Goal: Task Accomplishment & Management: Manage account settings

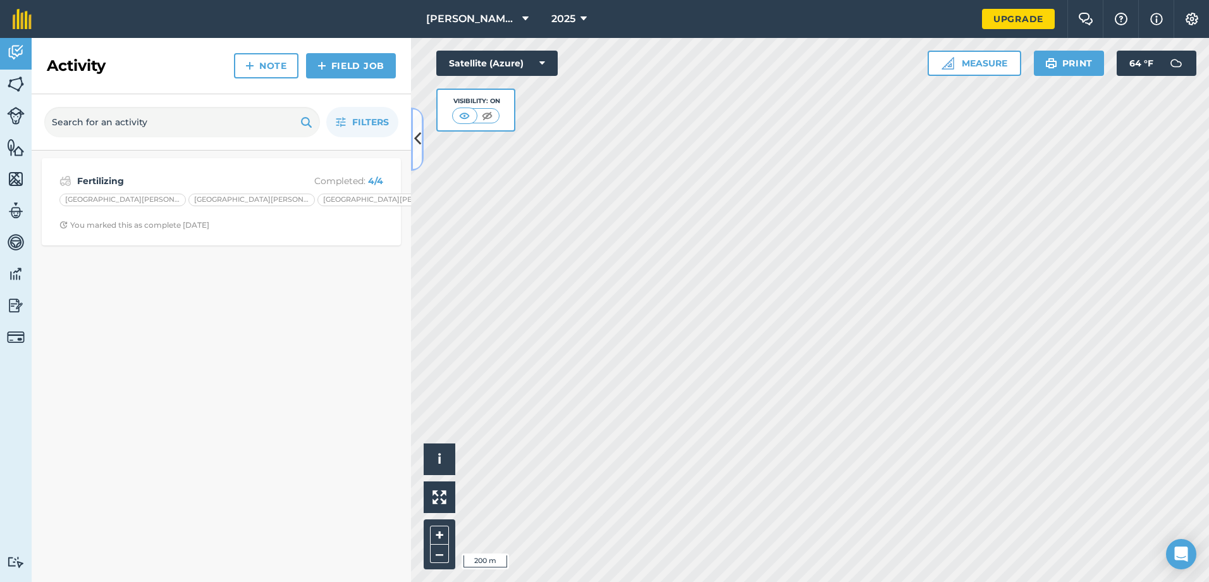
click at [414, 138] on icon at bounding box center [417, 139] width 7 height 22
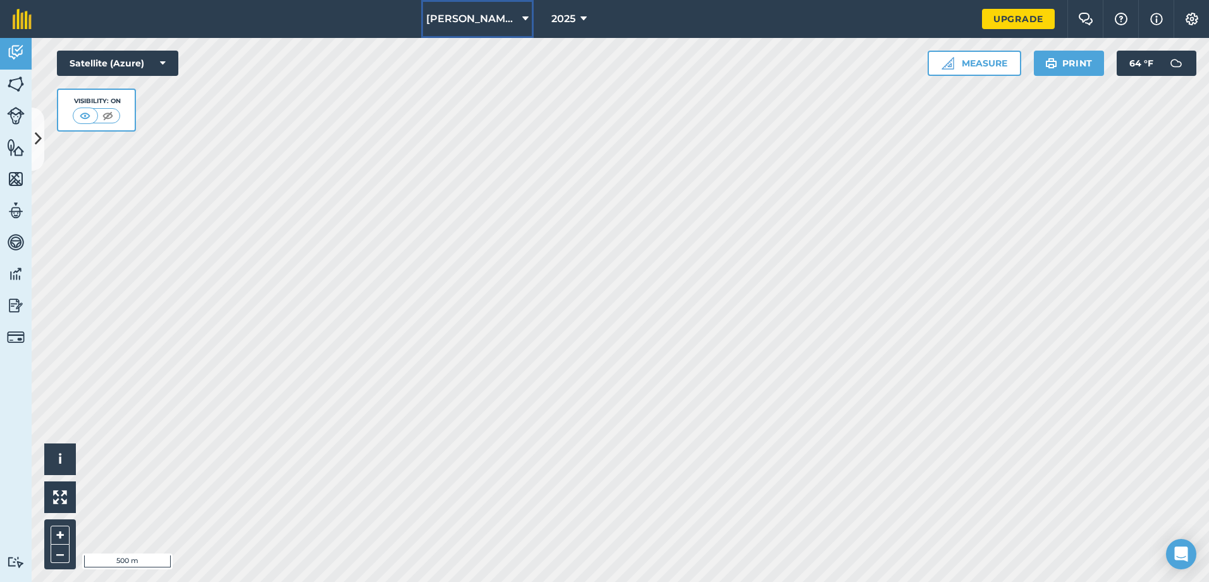
click at [524, 18] on icon at bounding box center [525, 18] width 6 height 15
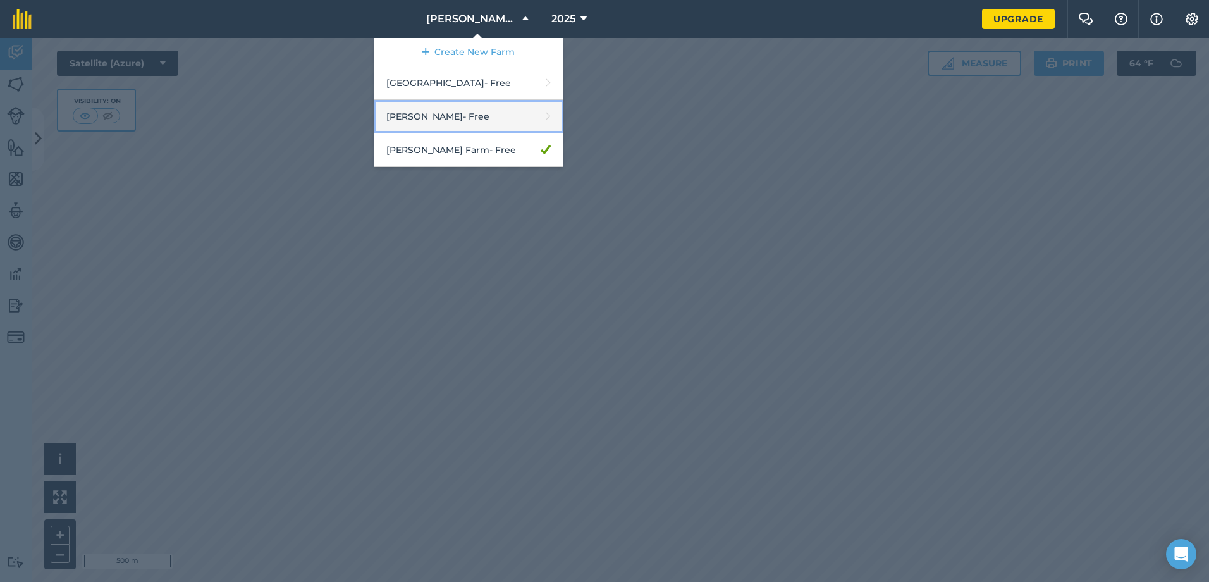
click at [457, 121] on link "[PERSON_NAME] - Free" at bounding box center [469, 117] width 190 height 34
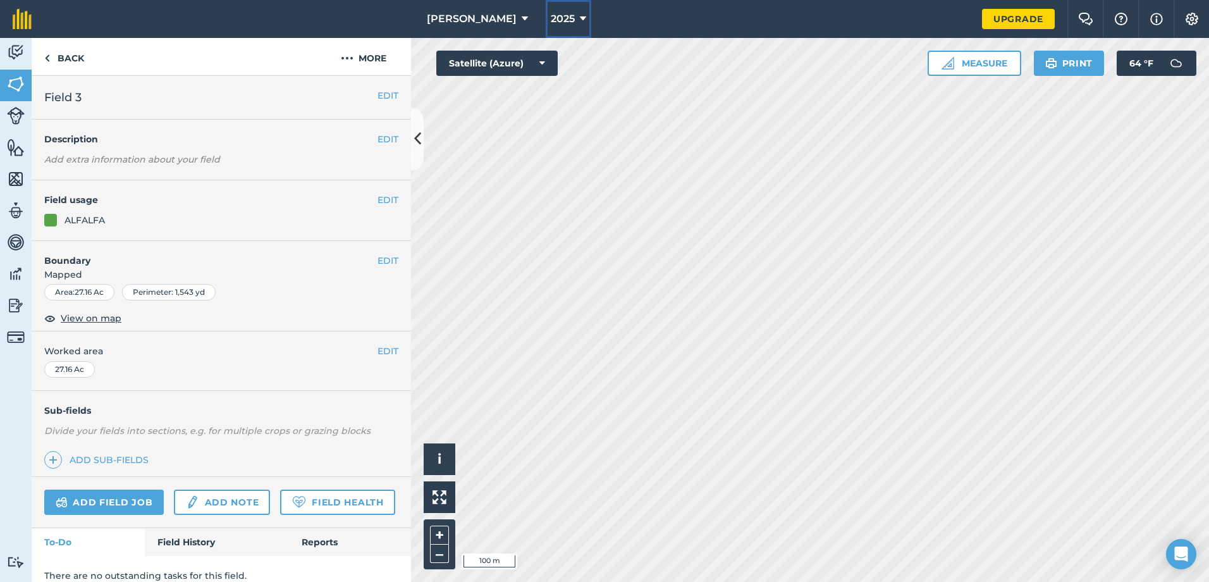
click at [580, 15] on icon at bounding box center [583, 18] width 6 height 15
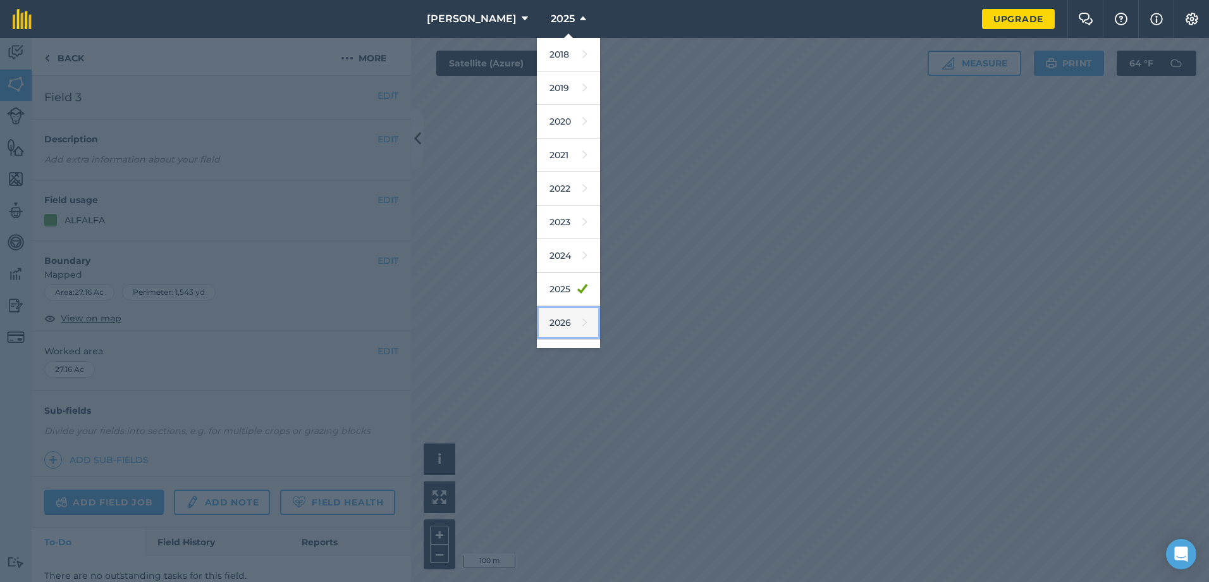
click at [537, 319] on link "2026" at bounding box center [568, 323] width 63 height 34
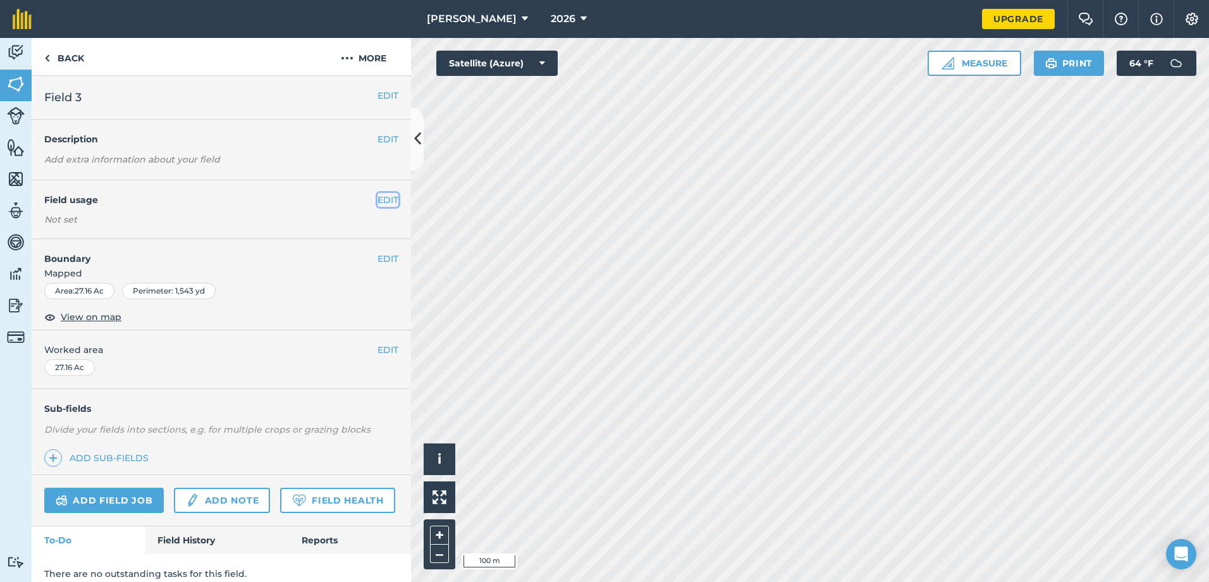
click at [380, 198] on button "EDIT" at bounding box center [387, 200] width 21 height 14
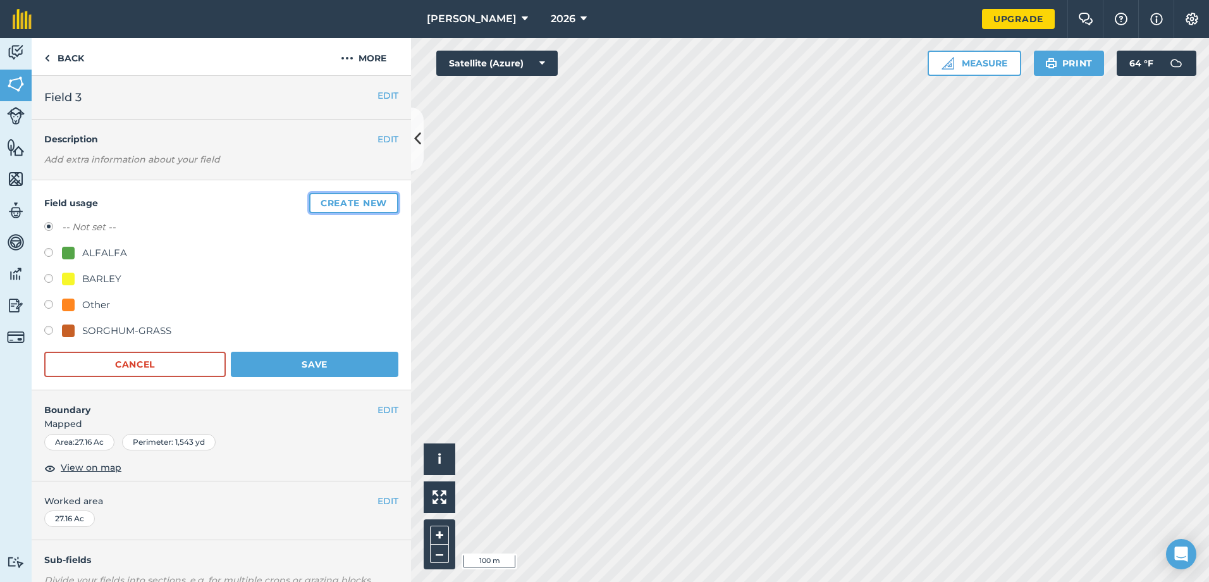
click at [345, 199] on button "Create new" at bounding box center [353, 203] width 89 height 20
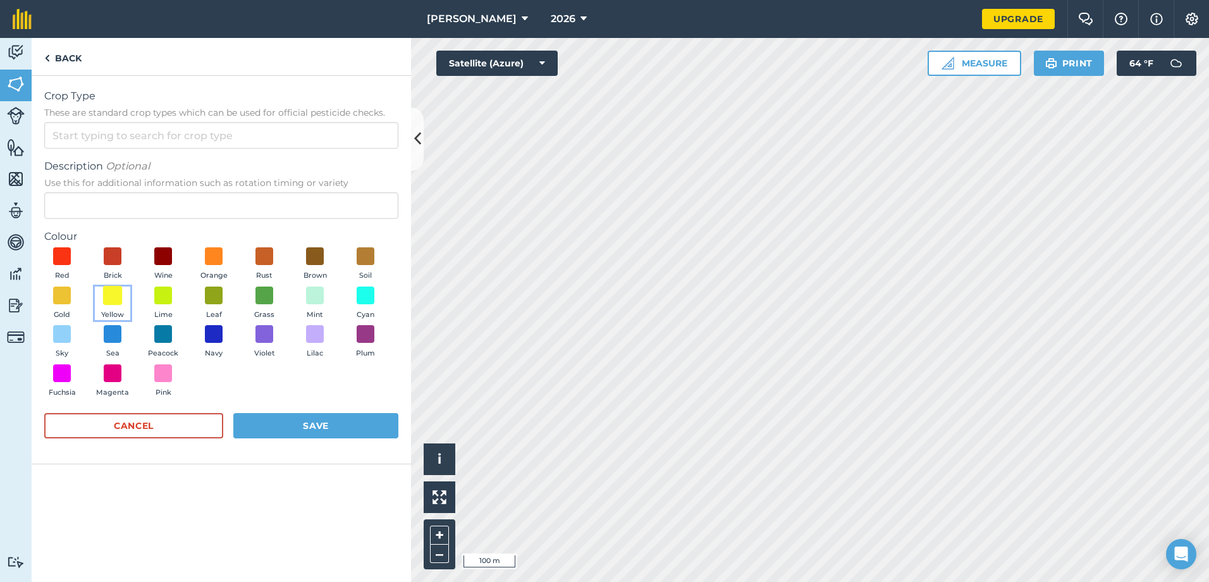
click at [113, 295] on span at bounding box center [113, 295] width 20 height 20
click at [328, 429] on button "Save" at bounding box center [315, 425] width 165 height 25
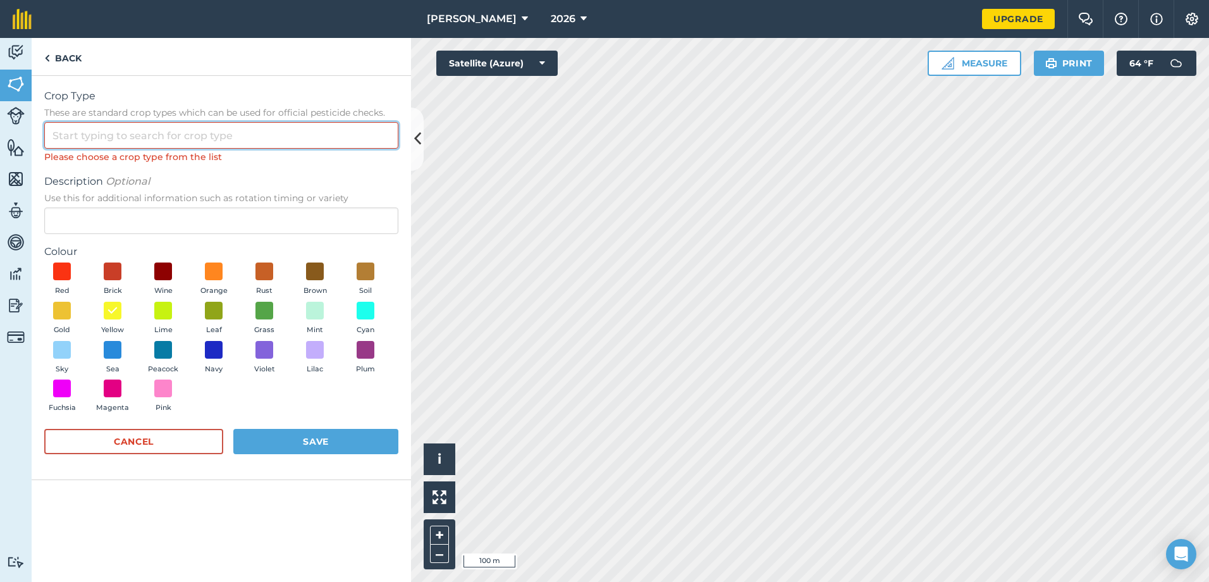
click at [229, 136] on input "Crop Type These are standard crop types which can be used for official pesticid…" at bounding box center [221, 135] width 354 height 27
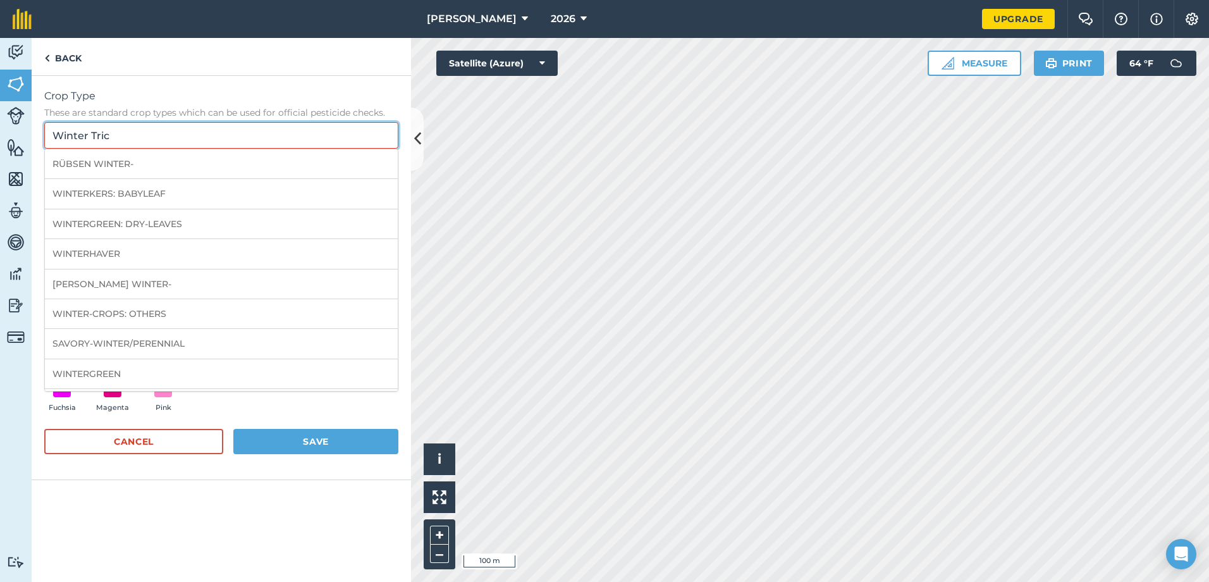
drag, startPoint x: 186, startPoint y: 139, endPoint x: 25, endPoint y: 134, distance: 161.3
click at [25, 134] on div "Activity Fields Livestock Features Maps Team Vehicles Data Reporting Billing Tu…" at bounding box center [604, 310] width 1209 height 544
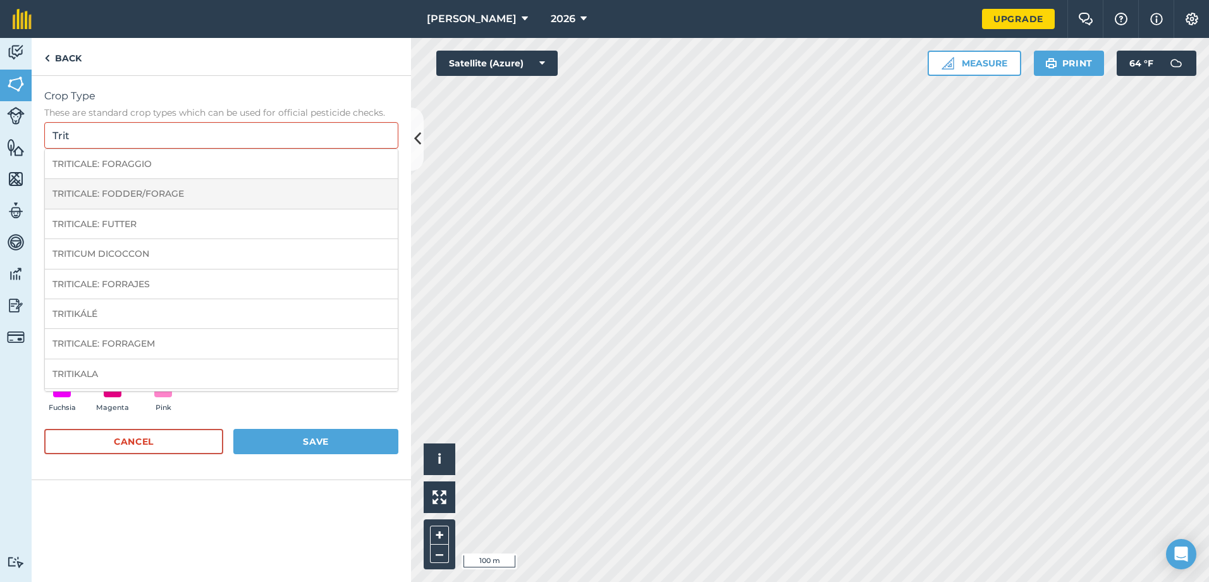
click at [145, 188] on li "TRITICALE: FODDER/FORAGE" at bounding box center [221, 194] width 353 height 30
type input "TRITICALE: FODDER/FORAGE"
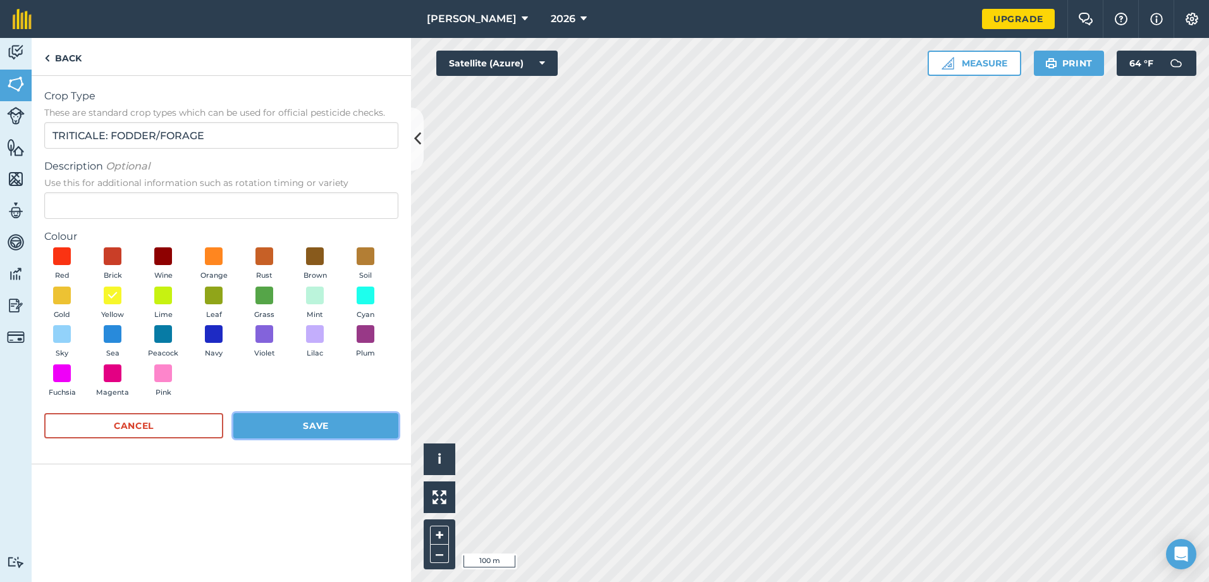
click at [334, 425] on button "Save" at bounding box center [315, 425] width 165 height 25
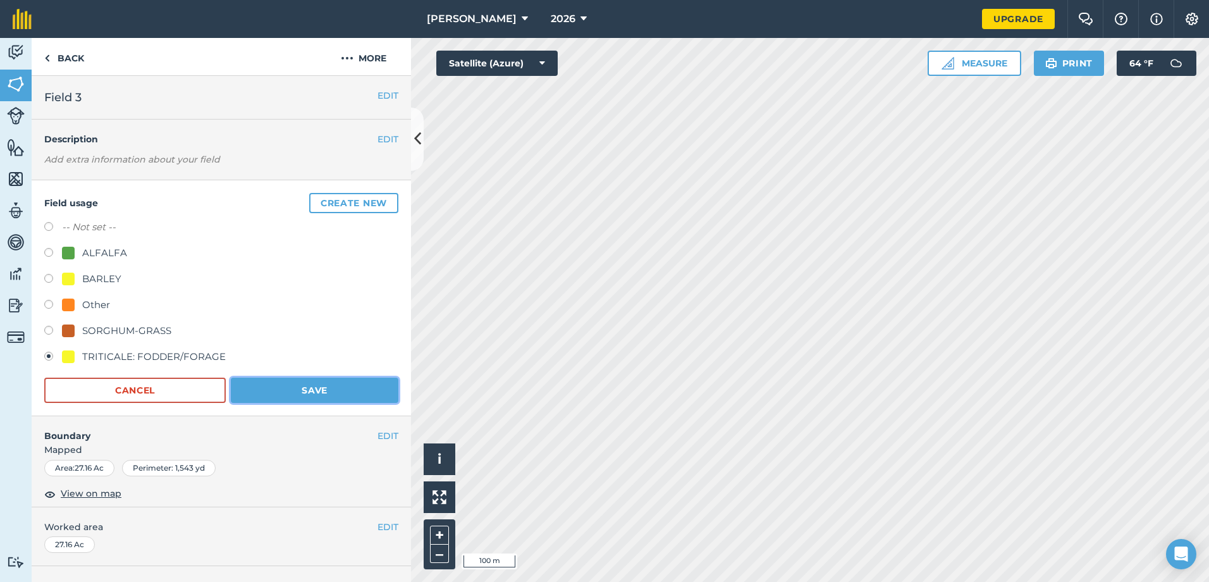
click at [305, 384] on button "Save" at bounding box center [315, 389] width 168 height 25
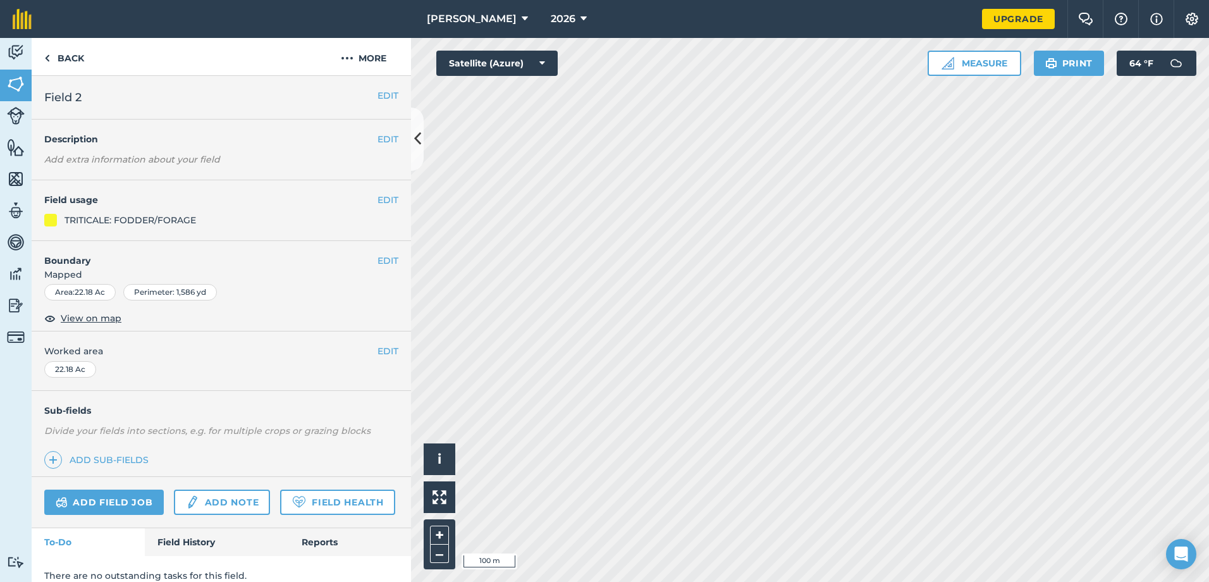
click at [389, 197] on div "EDIT Field usage TRITICALE: FODDER/FORAGE" at bounding box center [221, 210] width 379 height 61
click at [383, 199] on button "EDIT" at bounding box center [387, 200] width 21 height 14
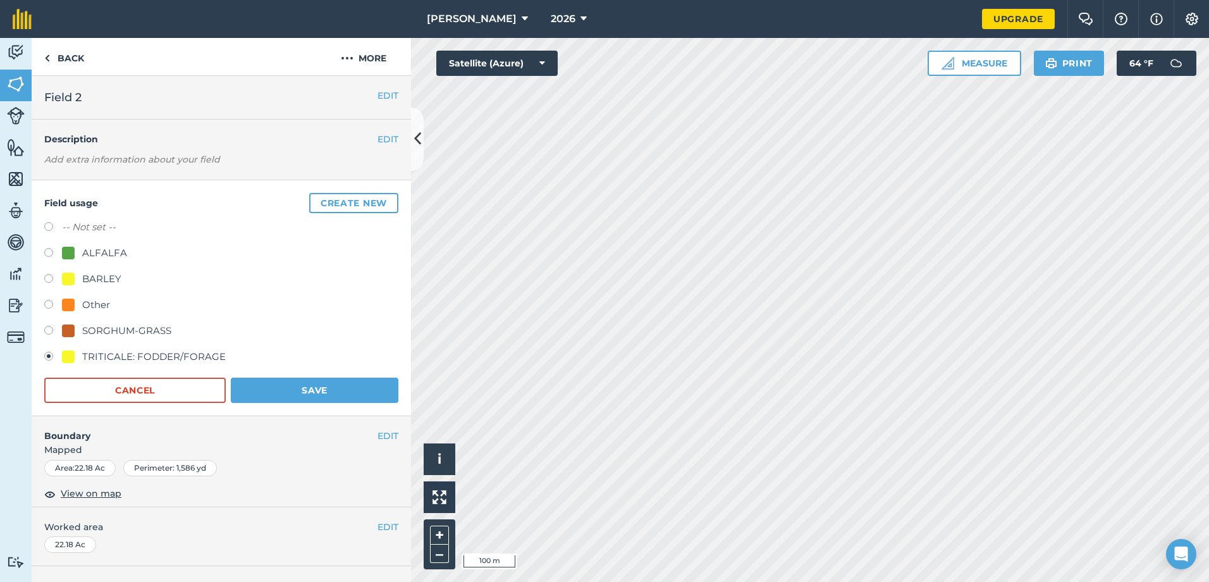
click at [44, 251] on label at bounding box center [53, 254] width 18 height 13
radio input "true"
radio input "false"
click at [310, 384] on button "Save" at bounding box center [315, 389] width 168 height 25
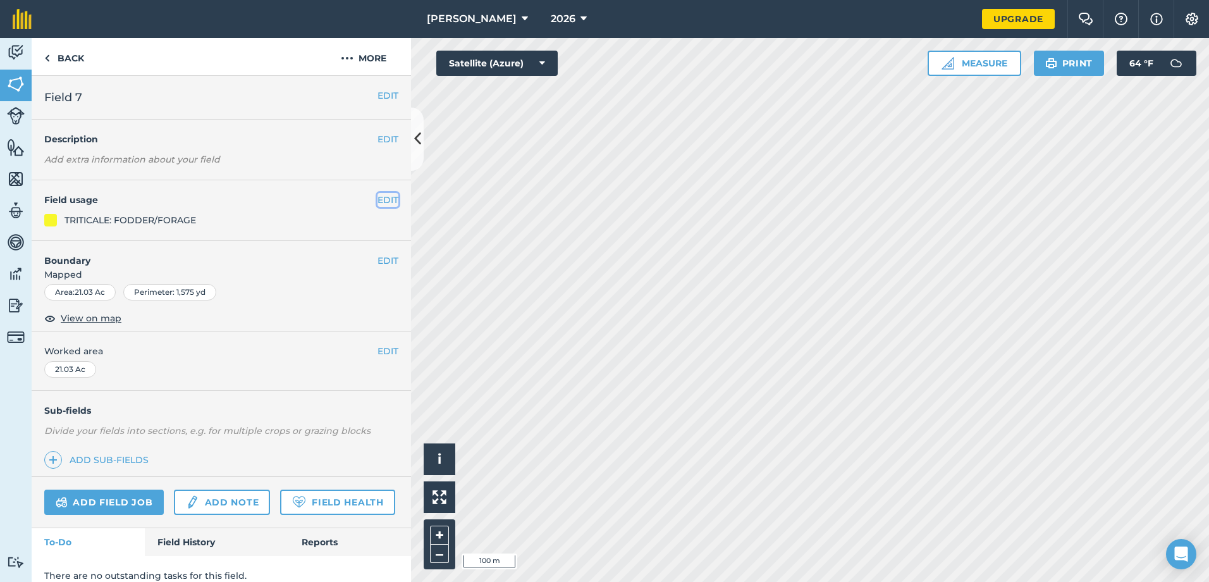
click at [377, 197] on button "EDIT" at bounding box center [387, 200] width 21 height 14
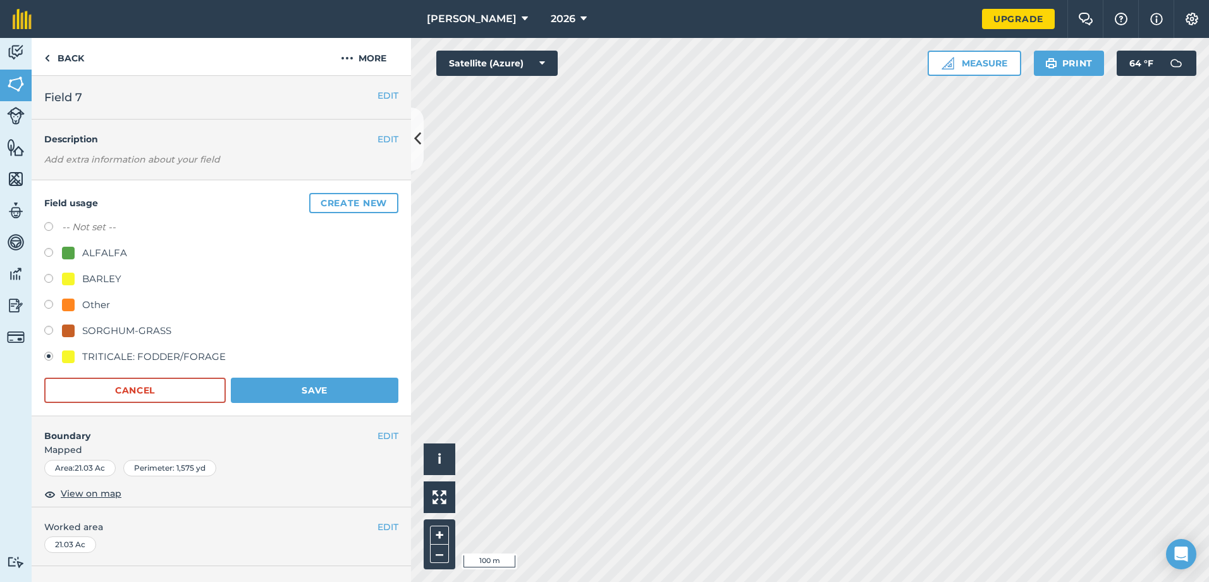
click at [48, 250] on label at bounding box center [53, 254] width 18 height 13
radio input "true"
radio input "false"
click at [319, 389] on button "Save" at bounding box center [315, 389] width 168 height 25
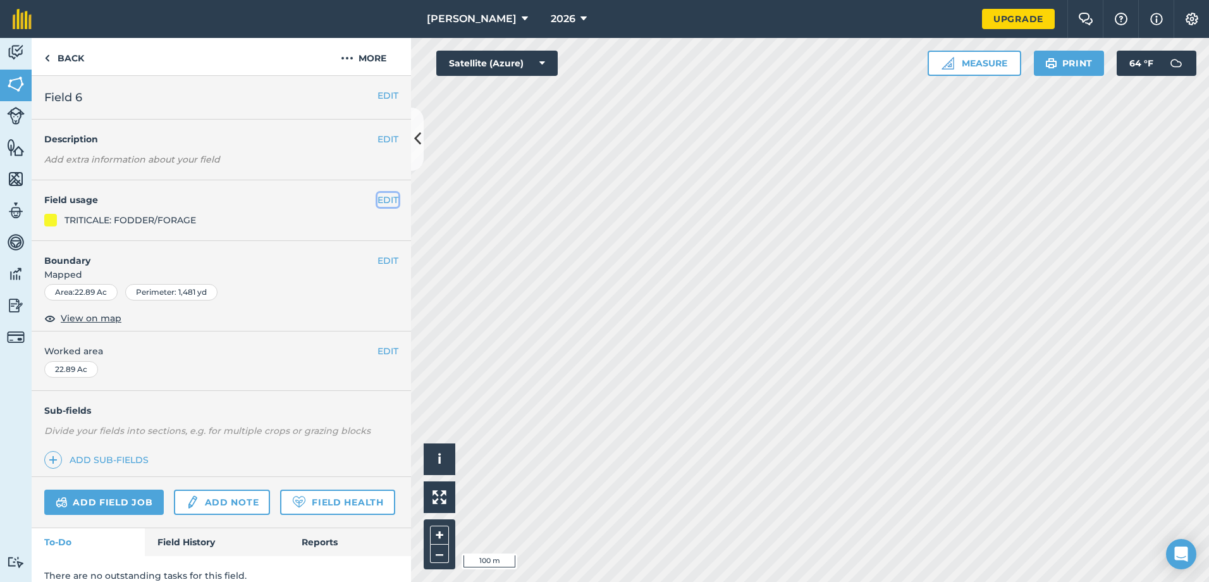
click at [377, 197] on button "EDIT" at bounding box center [387, 200] width 21 height 14
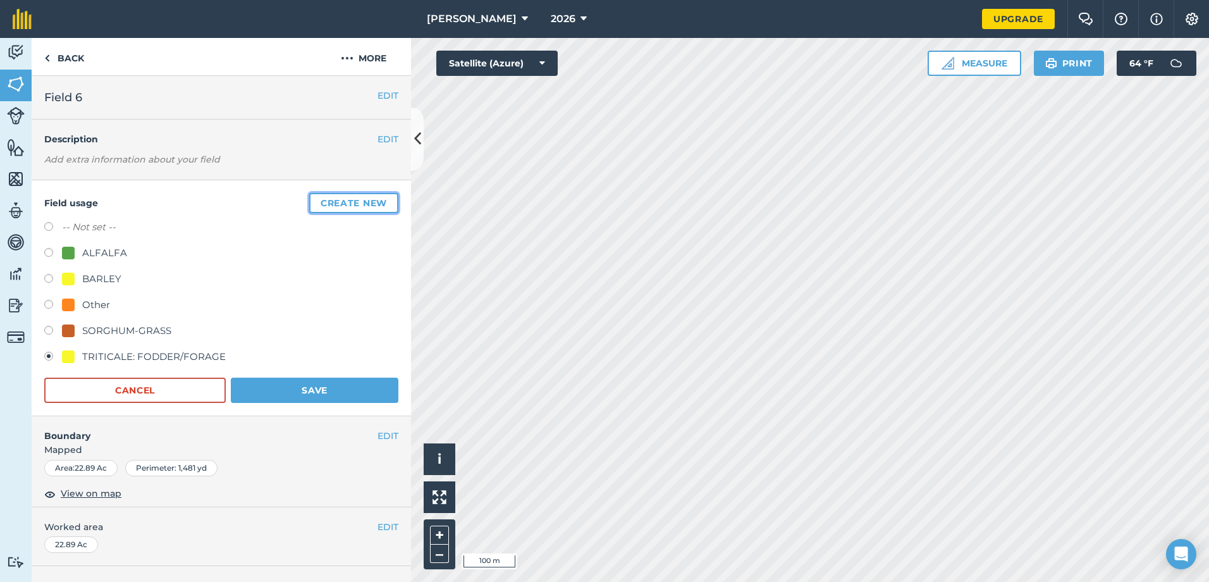
click at [368, 200] on button "Create new" at bounding box center [353, 203] width 89 height 20
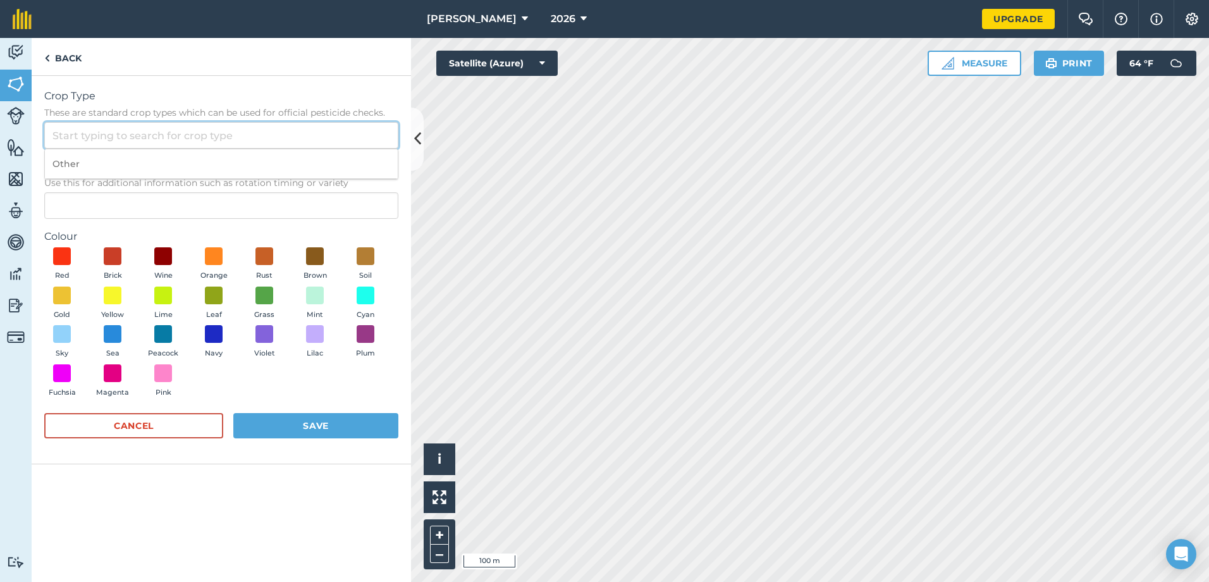
click at [143, 131] on input "Crop Type These are standard crop types which can be used for official pesticid…" at bounding box center [221, 135] width 354 height 27
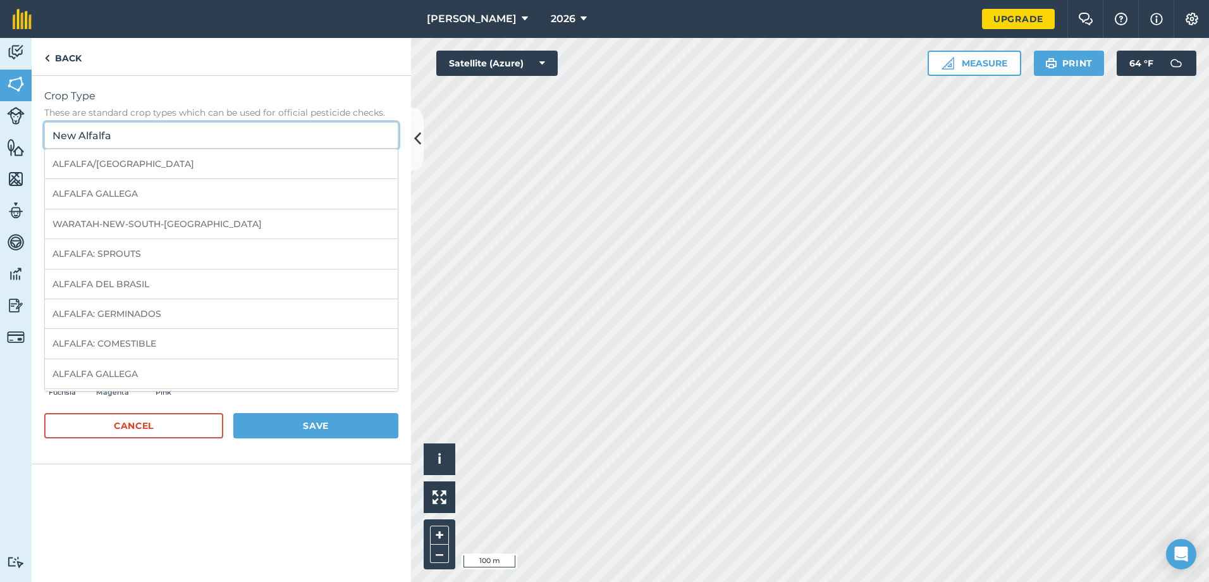
drag, startPoint x: 135, startPoint y: 132, endPoint x: 21, endPoint y: 142, distance: 114.2
click at [15, 138] on div "Activity Fields Livestock Features Maps Team Vehicles Data Reporting Billing Tu…" at bounding box center [604, 310] width 1209 height 544
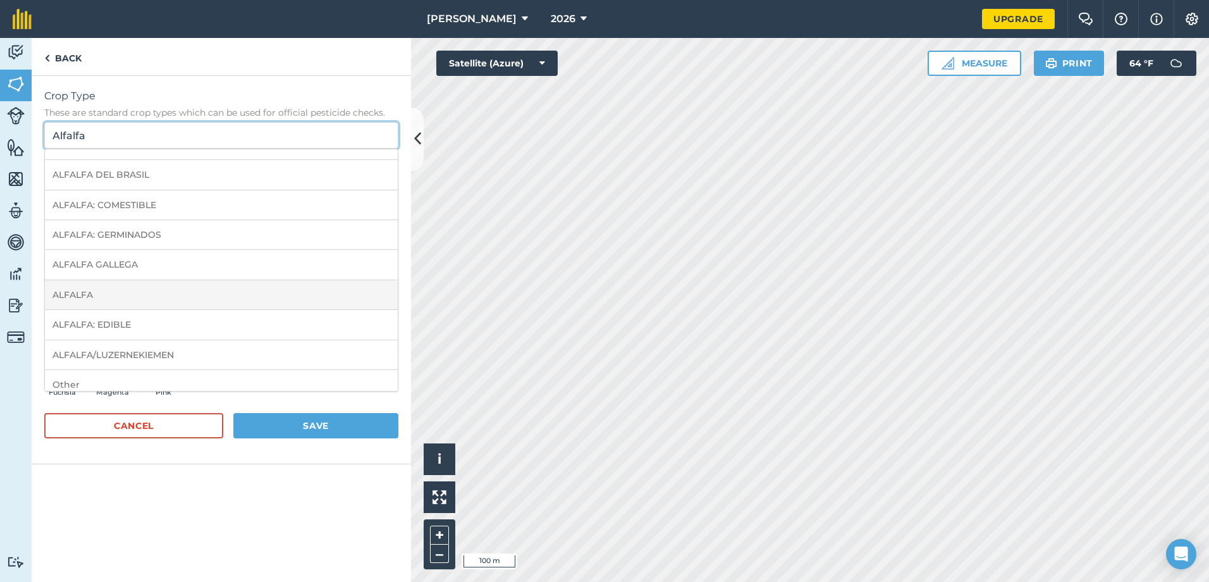
scroll to position [88, 0]
click at [108, 292] on li "ALFALFA" at bounding box center [221, 286] width 353 height 30
type input "ALFALFA"
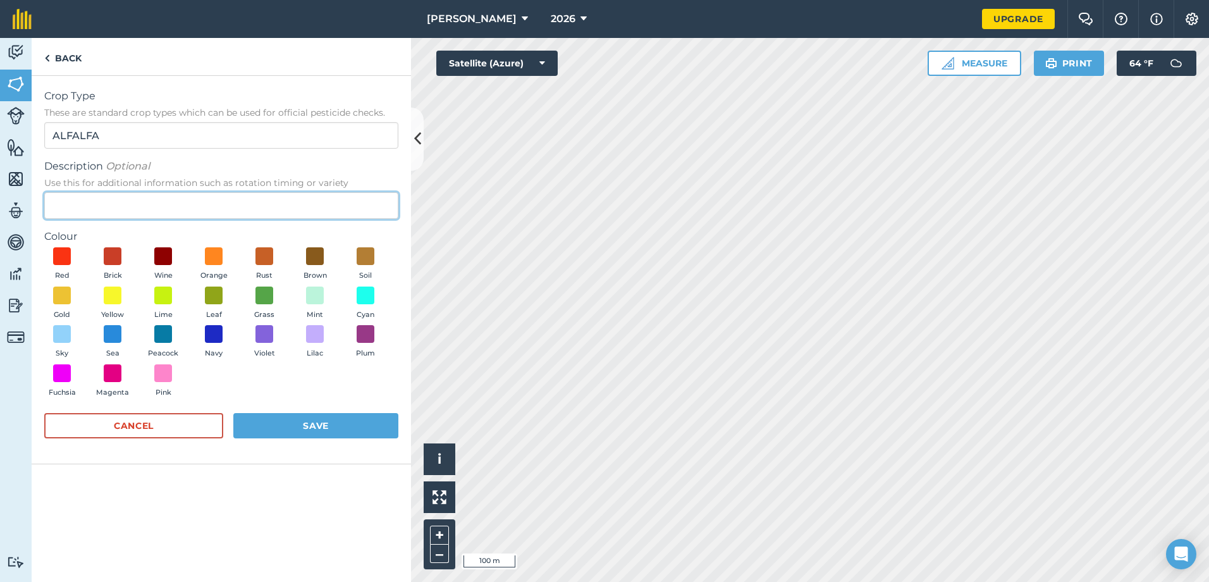
click at [168, 200] on input "Description Optional Use this for additional information such as rotation timin…" at bounding box center [221, 205] width 354 height 27
type input "New Seed"
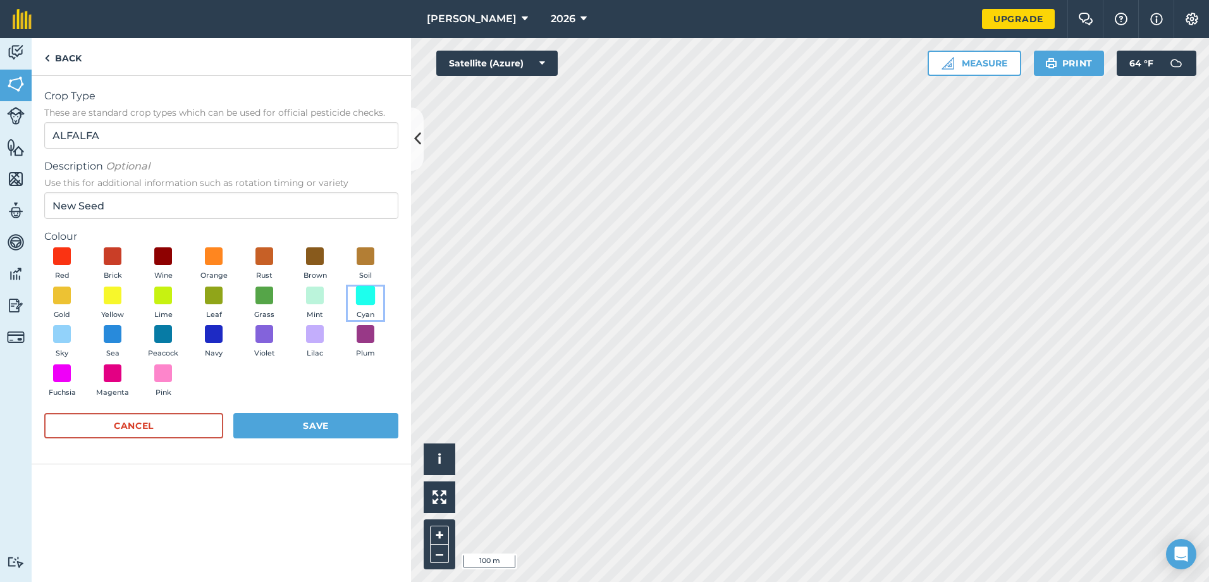
click at [369, 295] on span at bounding box center [366, 295] width 20 height 20
click at [348, 424] on button "Save" at bounding box center [315, 425] width 165 height 25
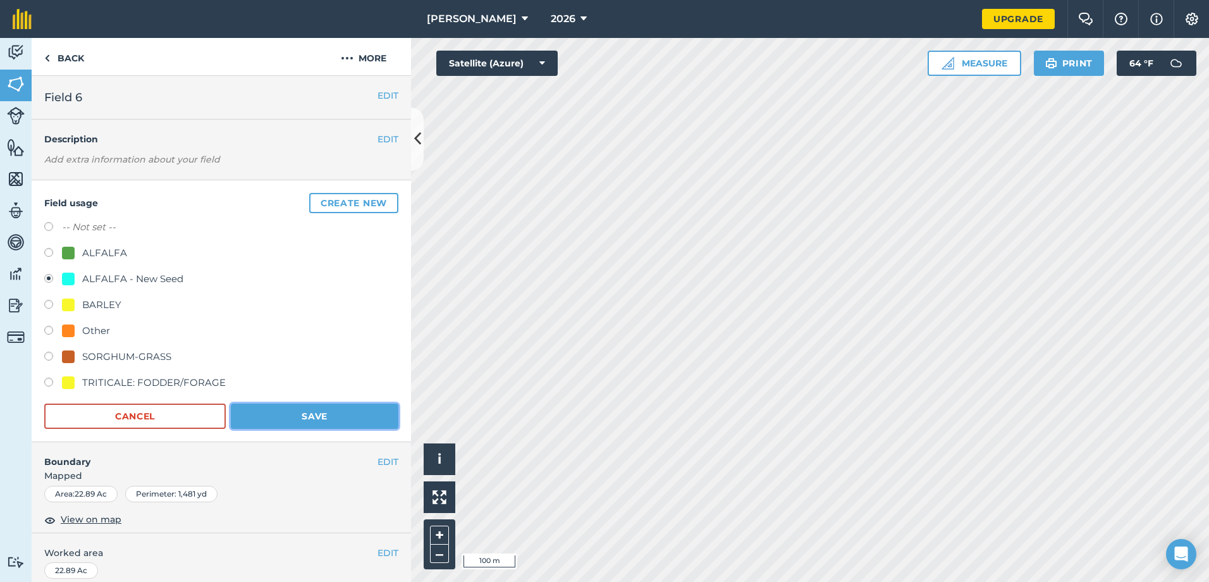
click at [343, 423] on button "Save" at bounding box center [315, 415] width 168 height 25
